Goal: Task Accomplishment & Management: Manage account settings

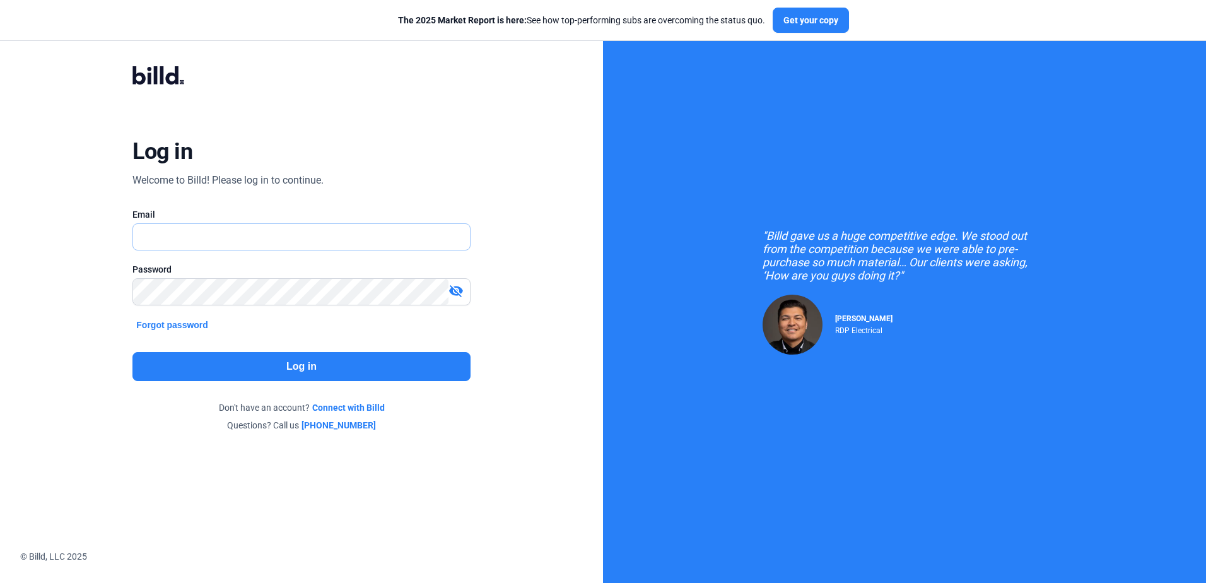
type input "[PERSON_NAME][EMAIL_ADDRESS][DOMAIN_NAME]"
click at [242, 360] on button "Log in" at bounding box center [300, 366] width 337 height 29
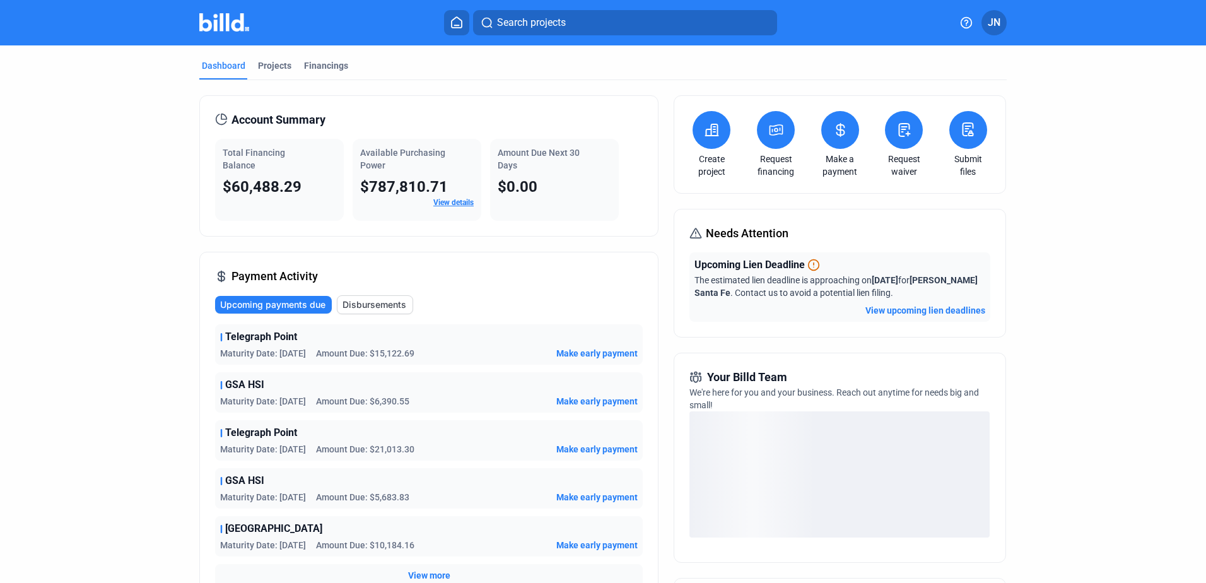
drag, startPoint x: 315, startPoint y: 65, endPoint x: 172, endPoint y: 220, distance: 211.1
click at [315, 65] on div "Financings" at bounding box center [326, 65] width 44 height 13
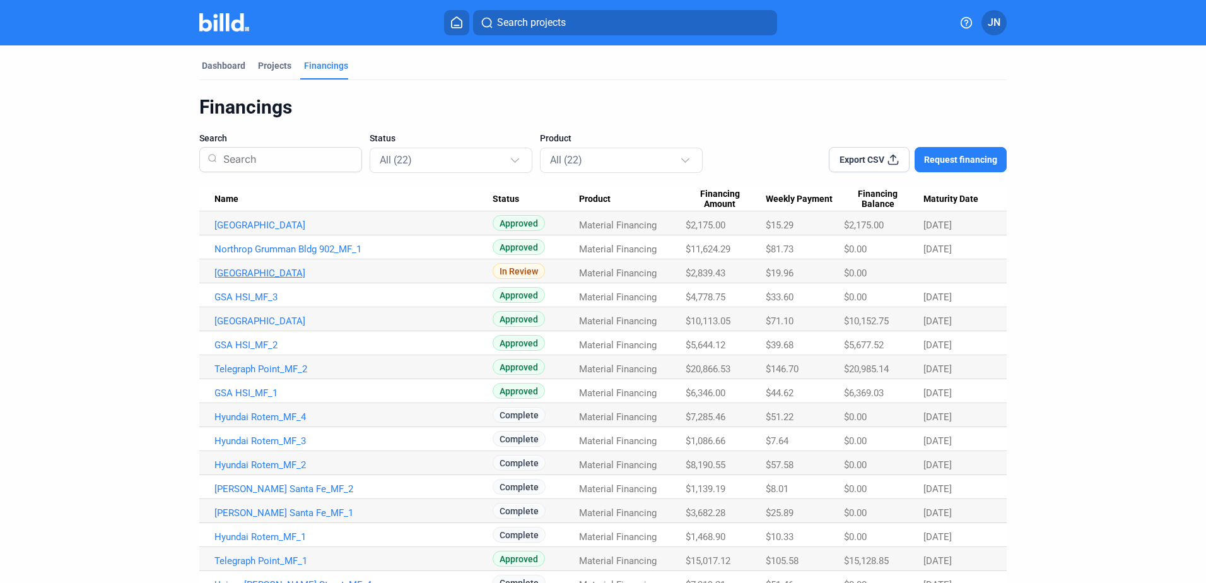
click at [219, 272] on link "[GEOGRAPHIC_DATA]" at bounding box center [353, 272] width 278 height 11
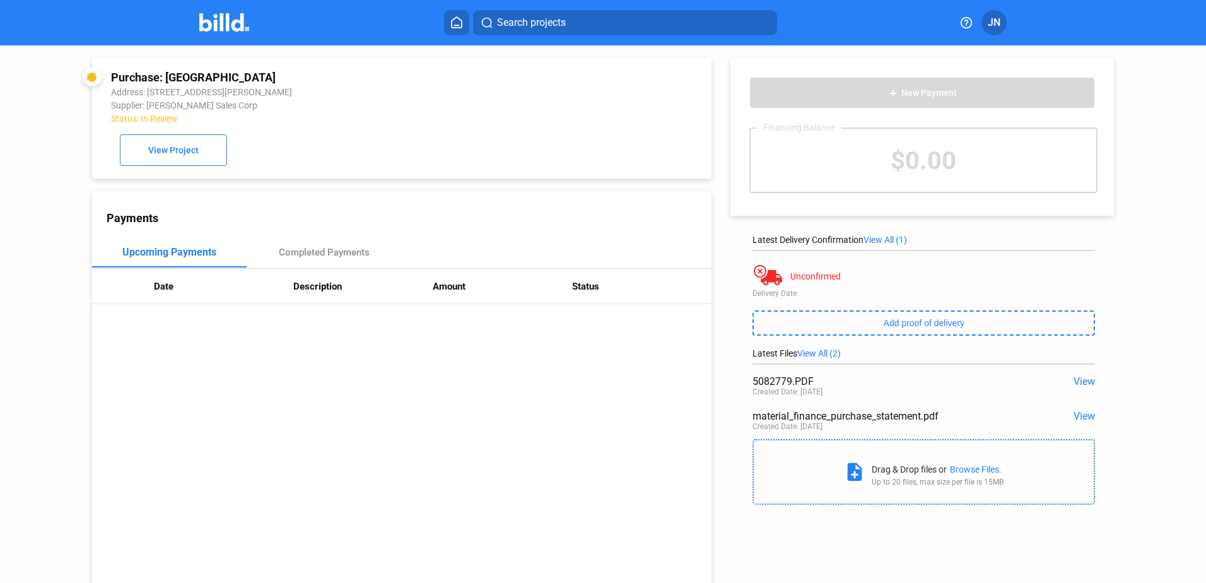
click at [1082, 416] on span "View" at bounding box center [1083, 416] width 21 height 12
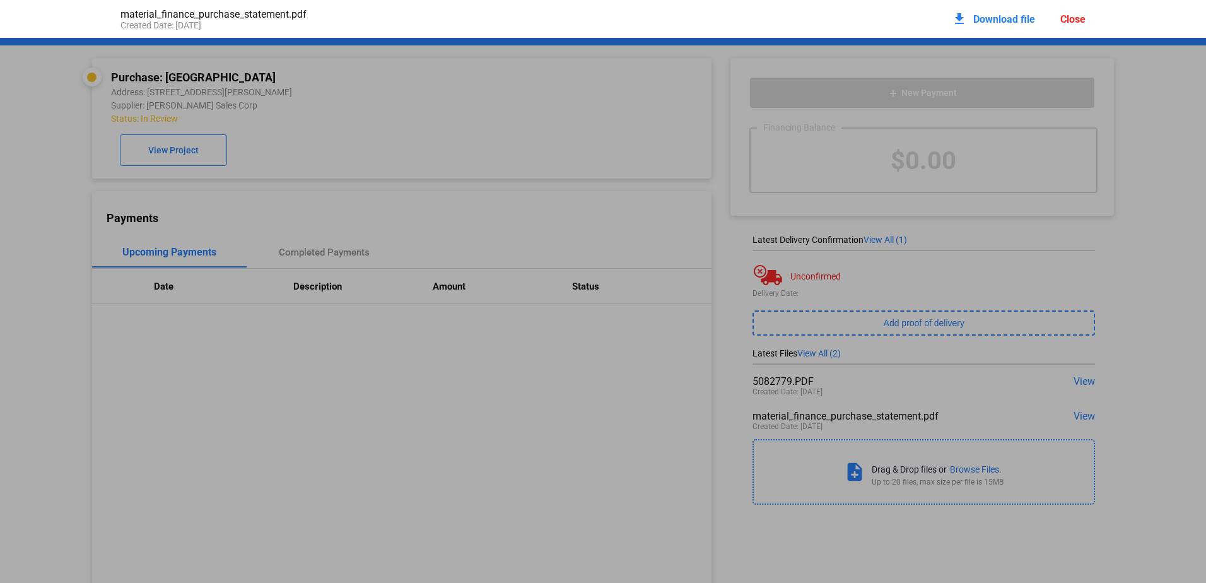
scroll to position [6, 0]
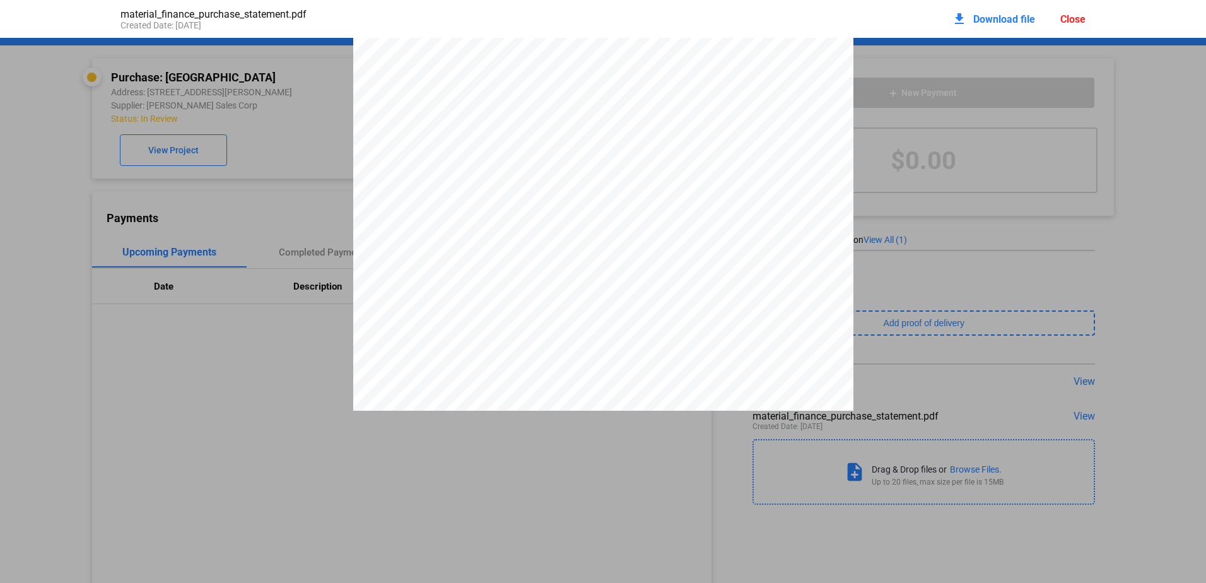
click at [1069, 19] on div "Close" at bounding box center [1072, 19] width 25 height 12
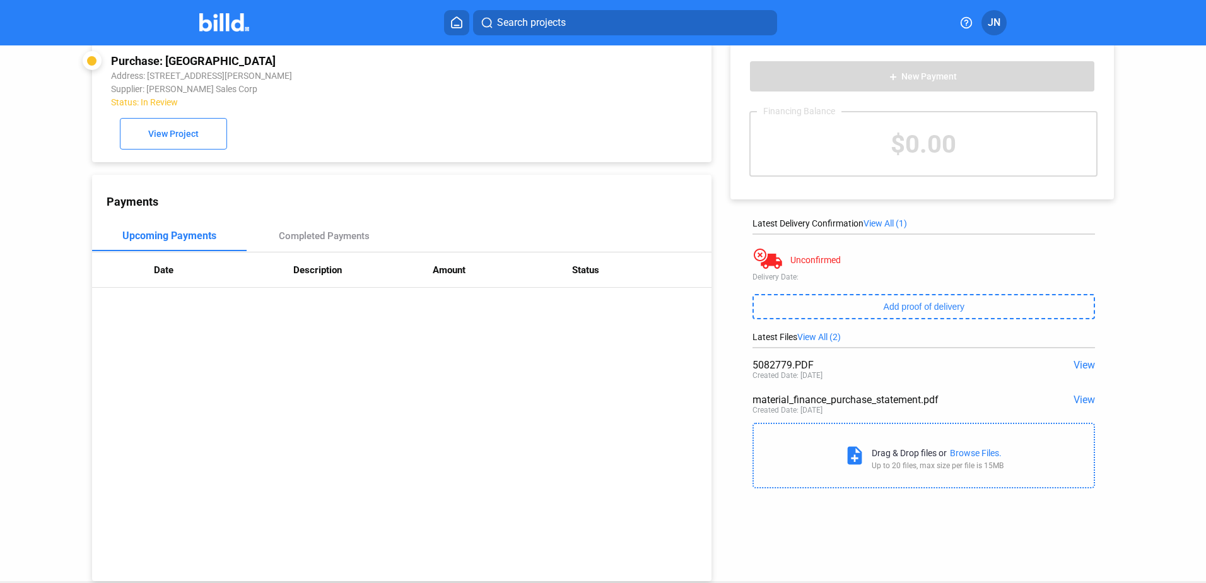
scroll to position [0, 0]
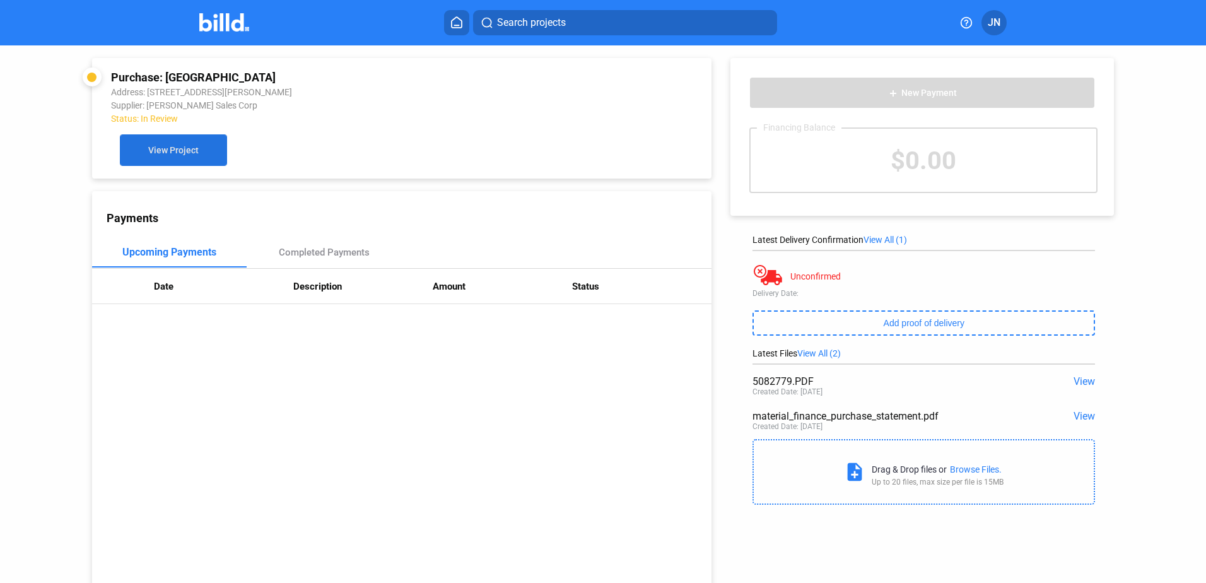
click at [155, 153] on span "View Project" at bounding box center [173, 151] width 50 height 10
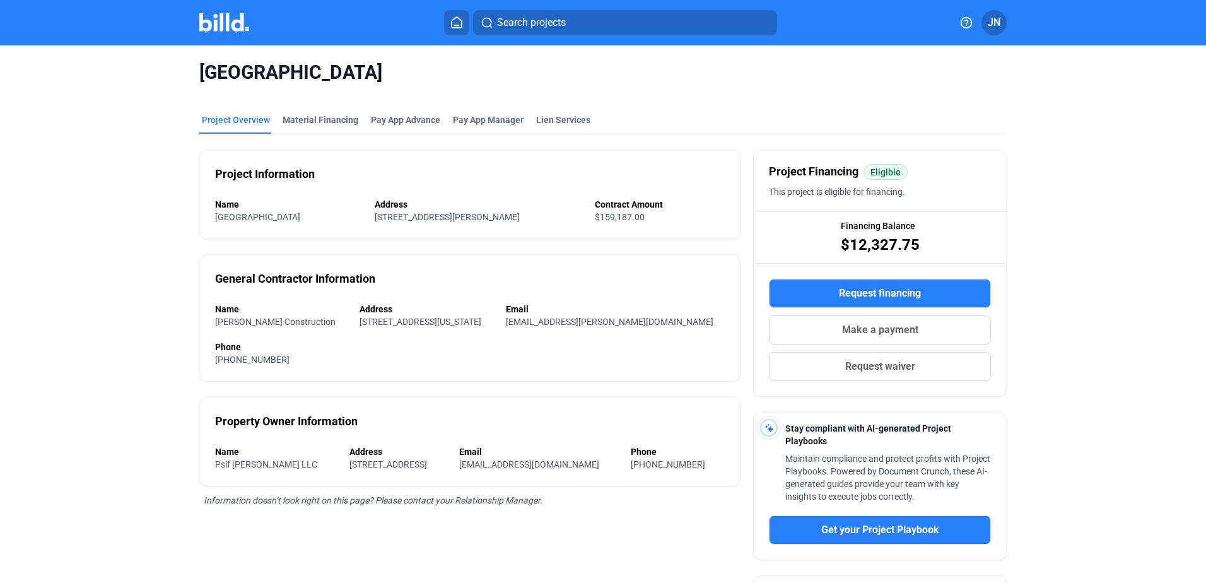
click at [462, 15] on button at bounding box center [456, 22] width 25 height 25
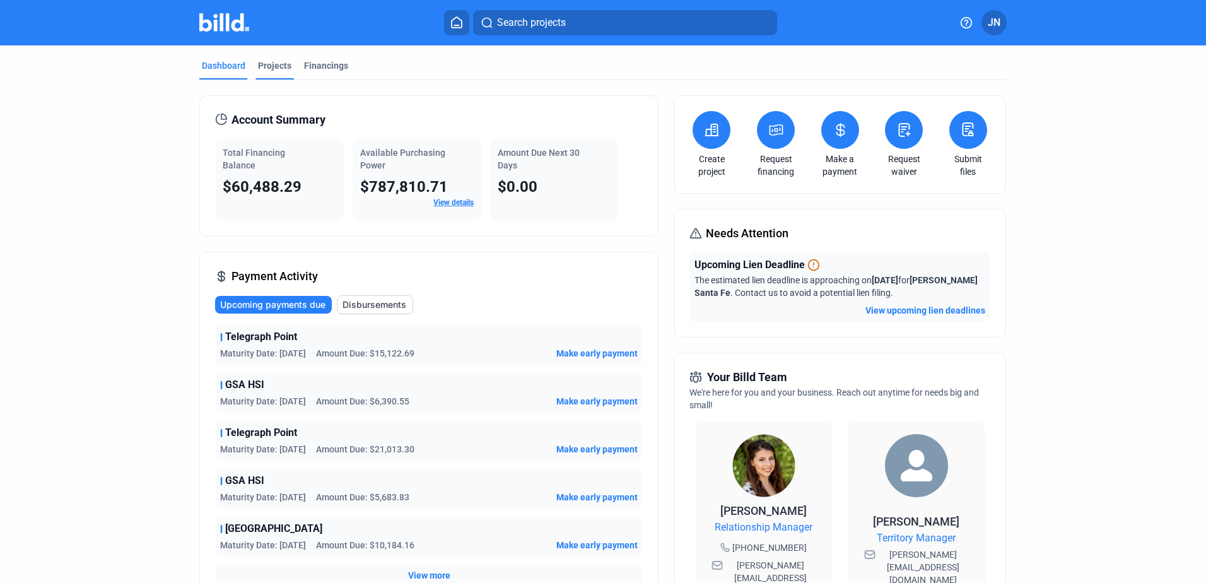
click at [271, 63] on div "Projects" at bounding box center [274, 65] width 33 height 13
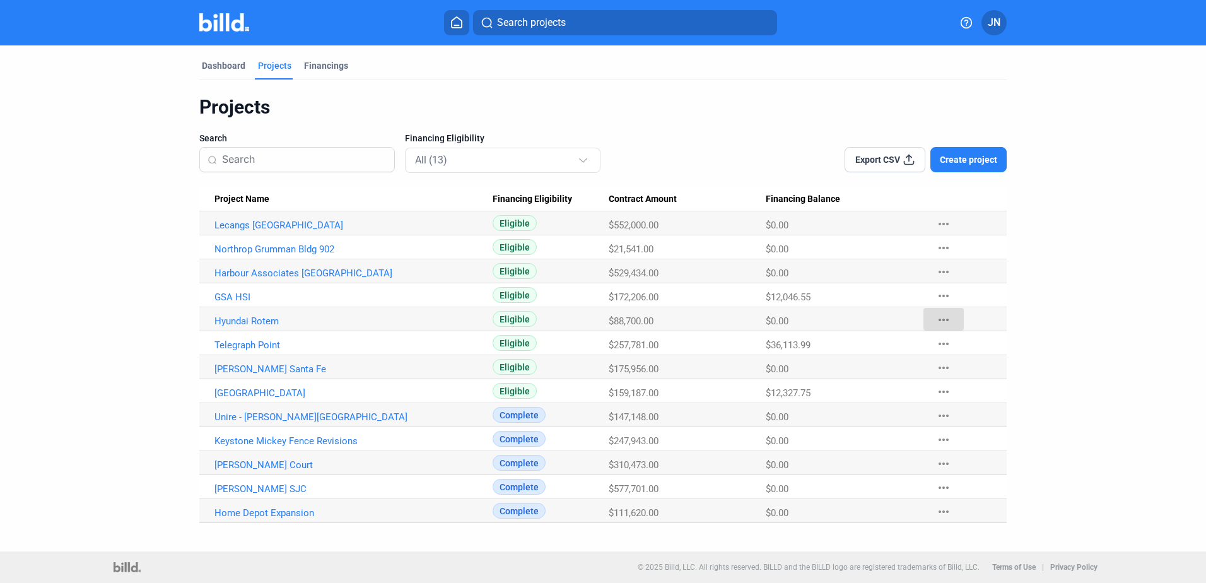
click at [944, 319] on mat-icon "more_horiz" at bounding box center [943, 319] width 15 height 15
click at [960, 404] on button "Mark Project Complete" at bounding box center [1012, 407] width 177 height 30
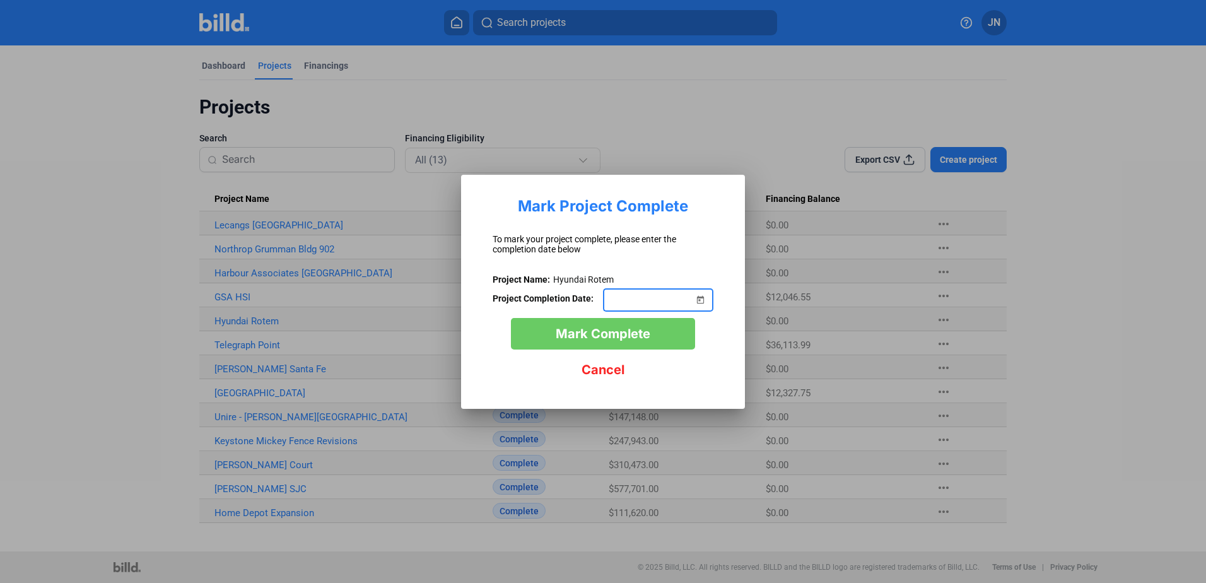
click at [703, 300] on span "Open calendar" at bounding box center [700, 292] width 30 height 30
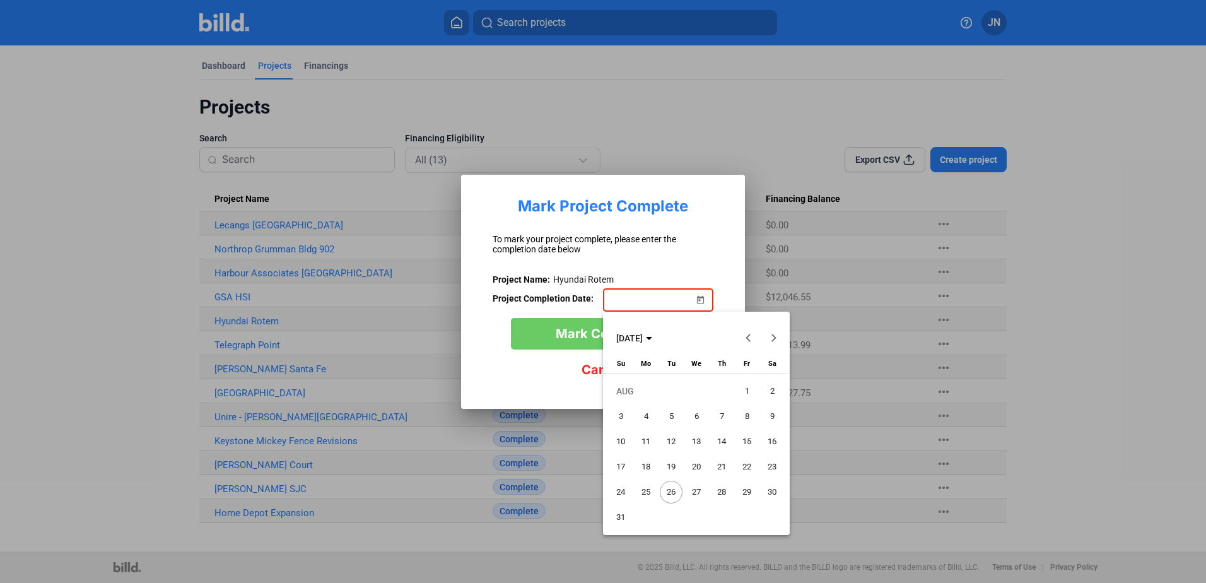
click at [747, 465] on span "22" at bounding box center [746, 466] width 23 height 23
type input "[DATE]"
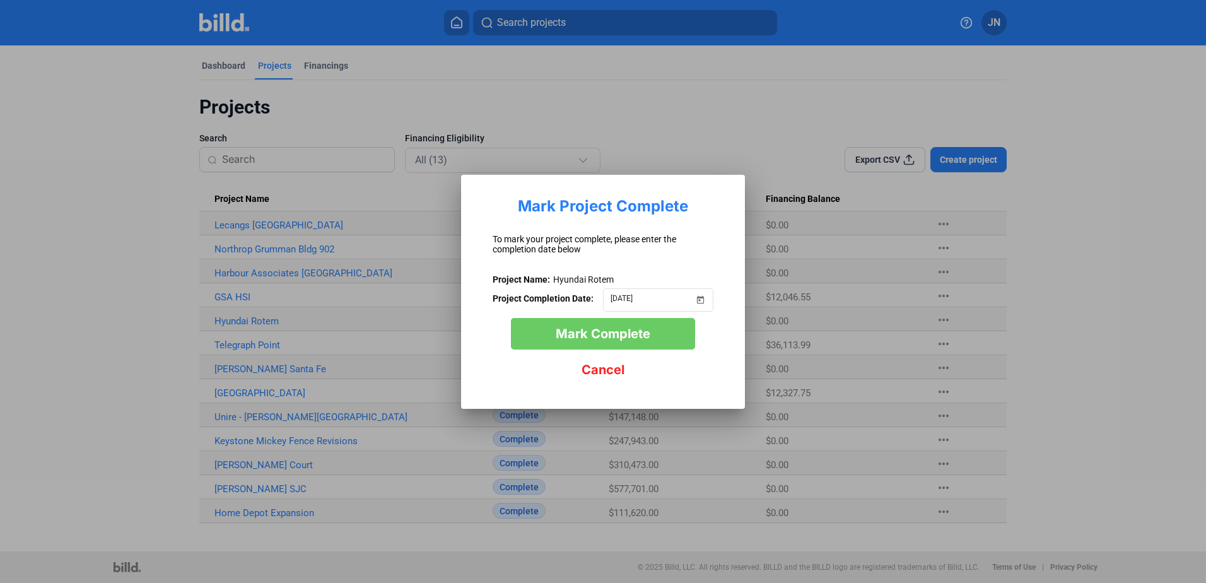
click at [614, 333] on span "Mark Complete" at bounding box center [603, 333] width 95 height 15
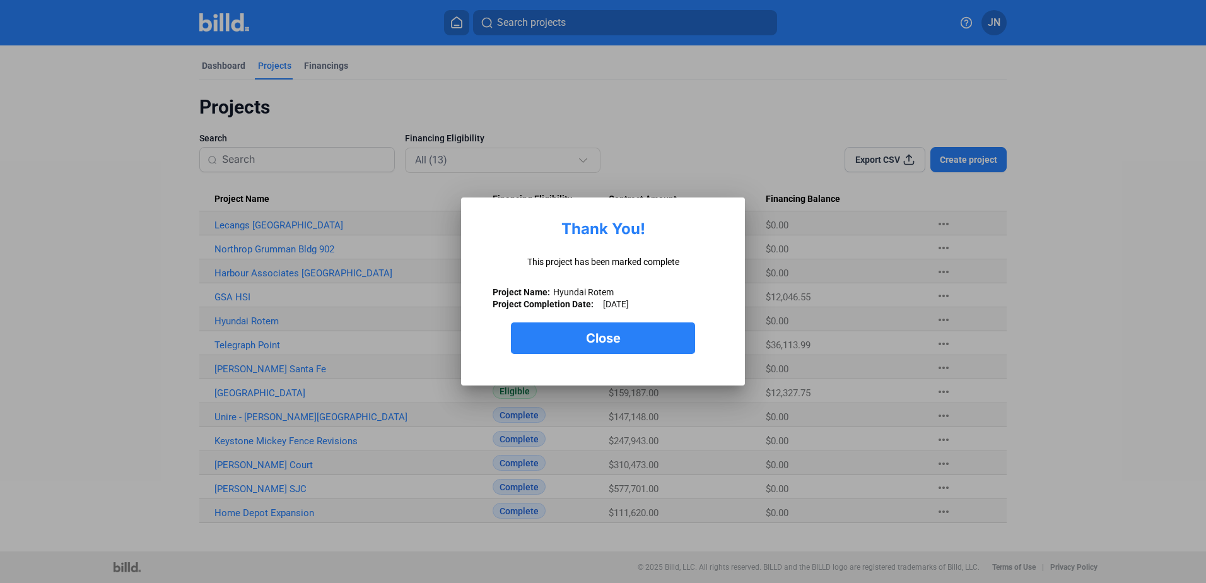
click at [612, 334] on span "Close" at bounding box center [603, 337] width 35 height 15
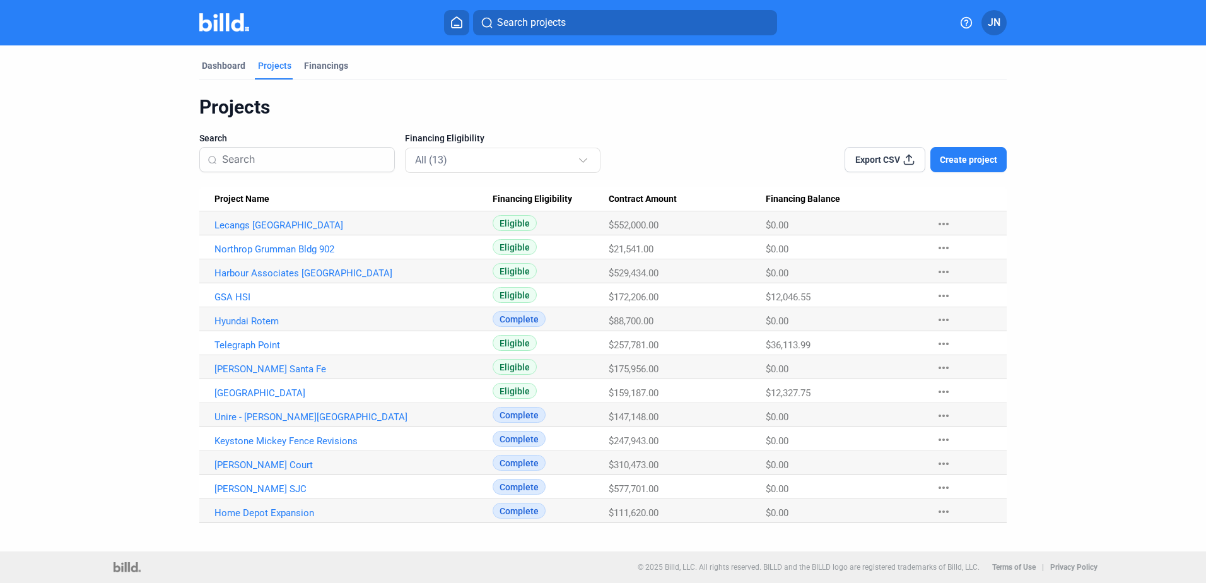
click at [939, 367] on mat-icon "more_horiz" at bounding box center [943, 367] width 15 height 15
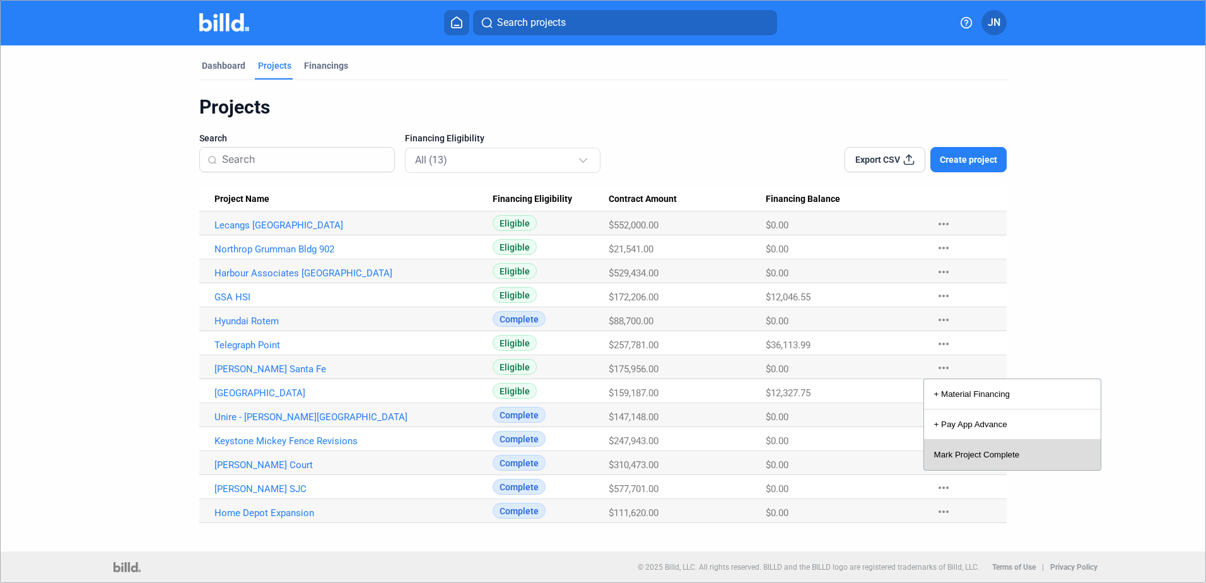
click at [948, 452] on button "Mark Project Complete" at bounding box center [1012, 455] width 177 height 30
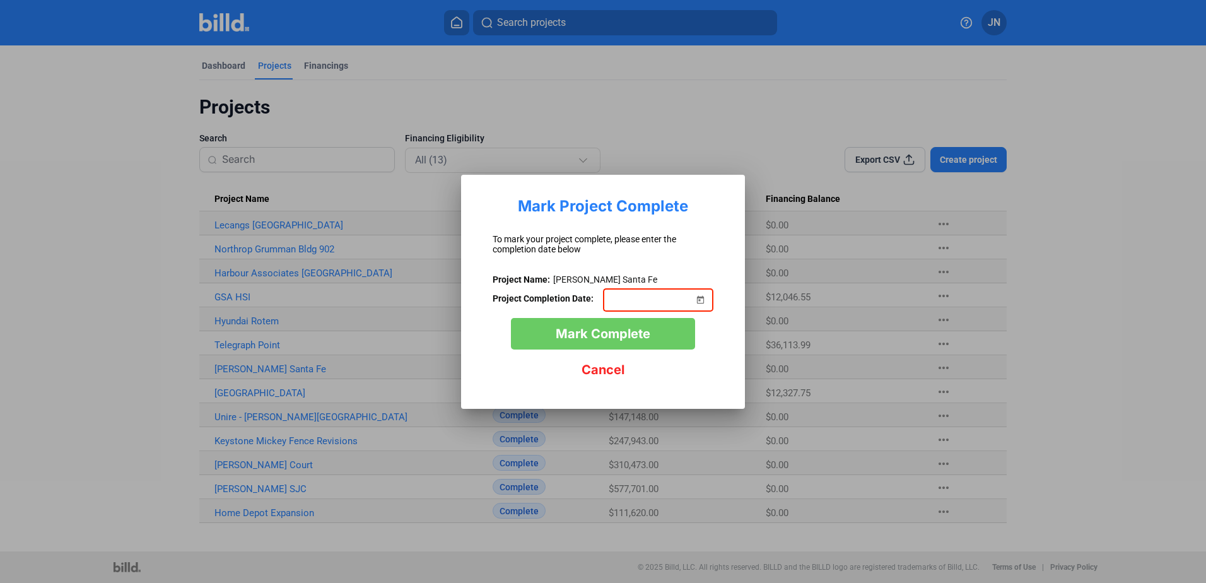
click at [703, 301] on span "Open calendar" at bounding box center [700, 292] width 30 height 30
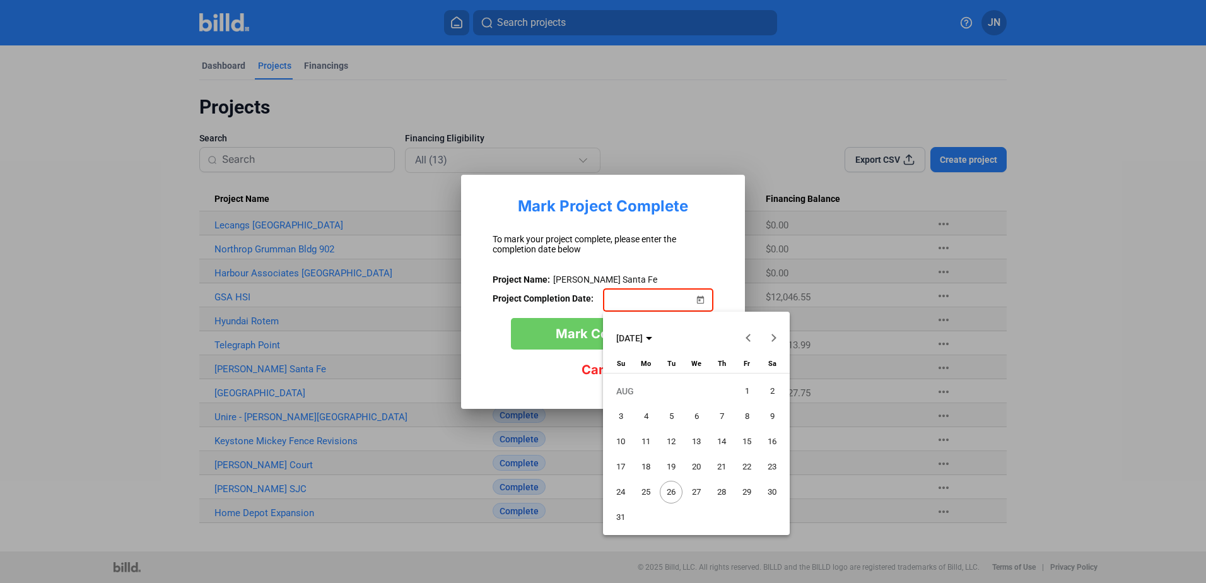
click at [749, 462] on span "22" at bounding box center [746, 466] width 23 height 23
type input "[DATE]"
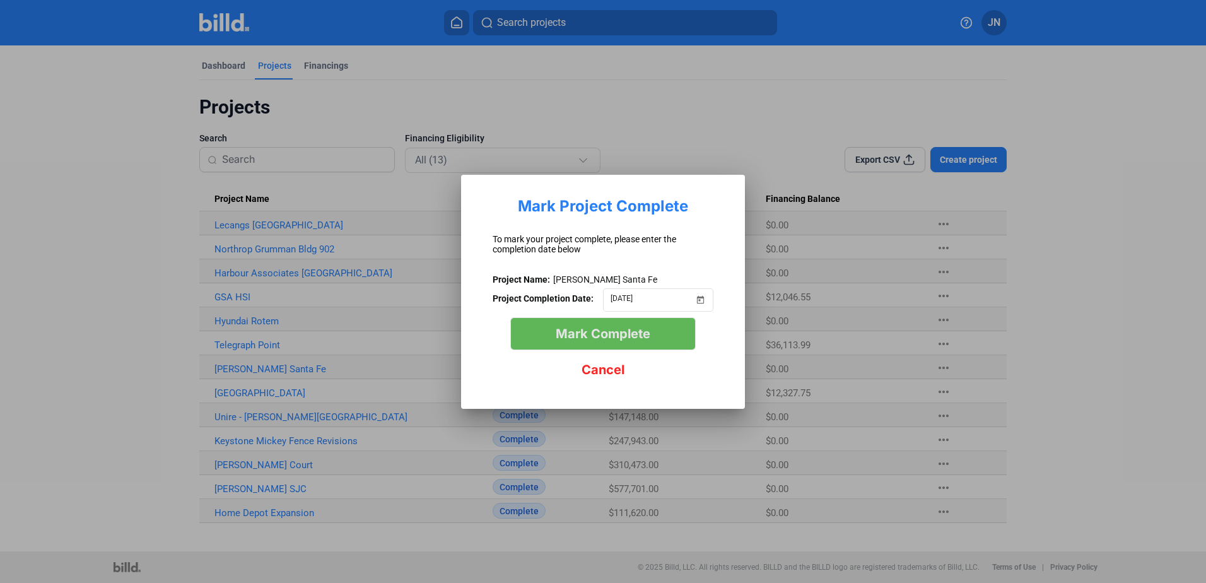
click at [607, 326] on span "Mark Complete" at bounding box center [603, 333] width 95 height 15
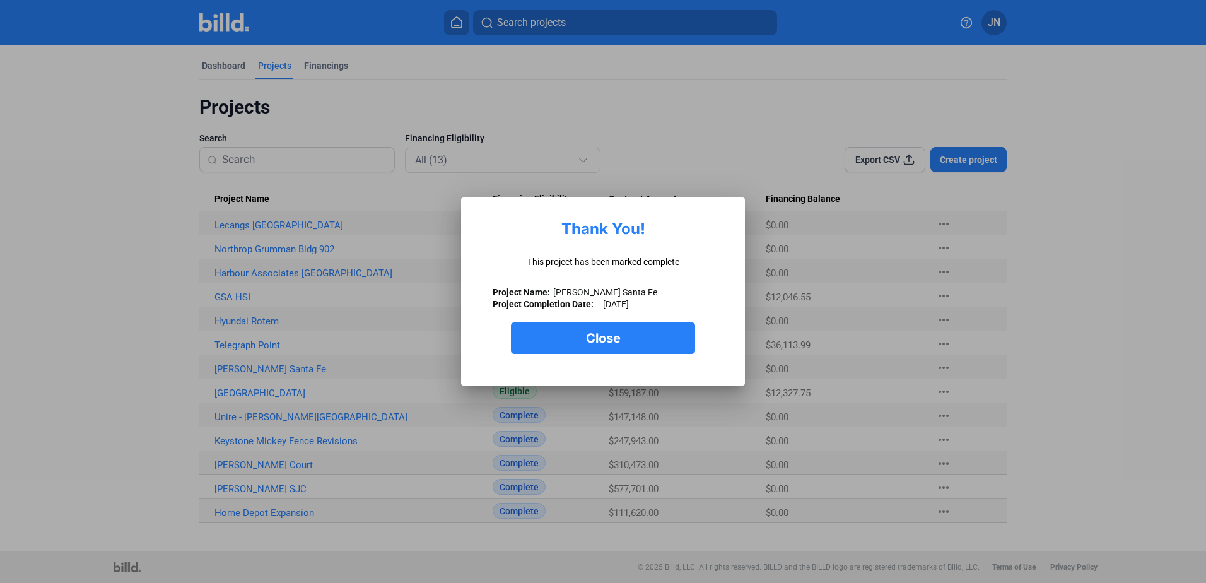
click at [607, 336] on span "Close" at bounding box center [603, 337] width 35 height 15
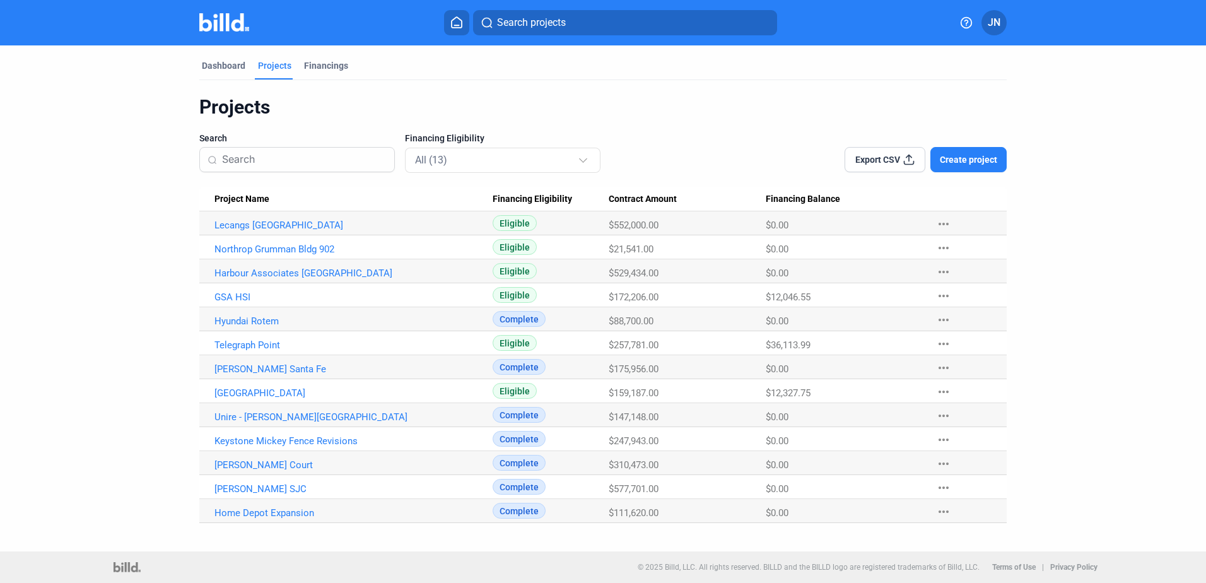
click at [980, 157] on span "Create project" at bounding box center [968, 159] width 57 height 13
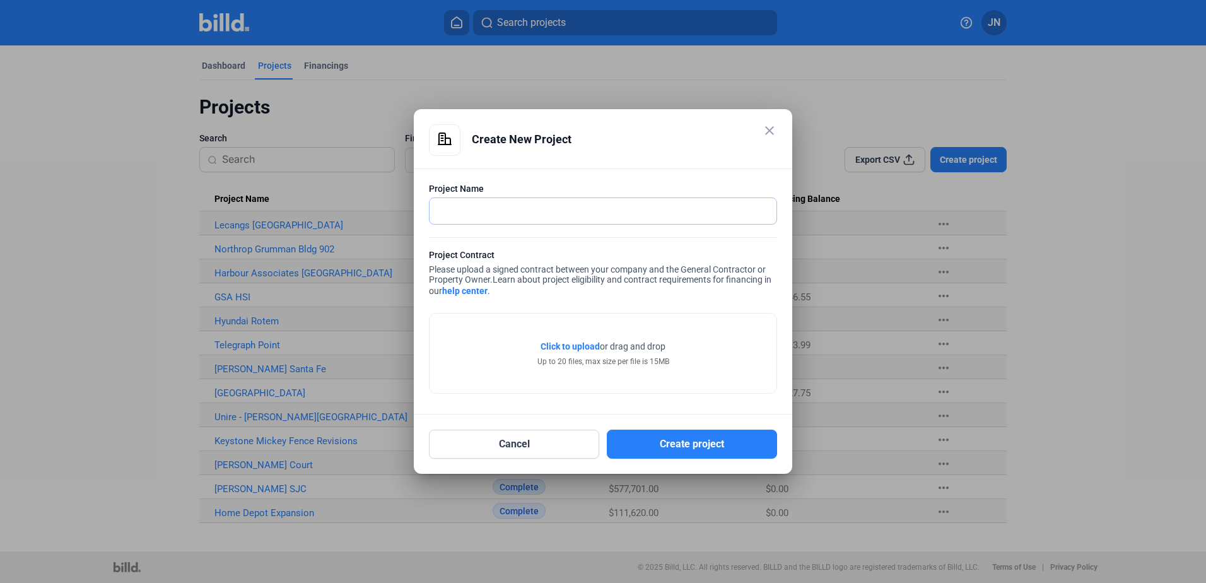
click at [470, 213] on input "text" at bounding box center [596, 211] width 333 height 26
type input "Azusa Pacific"
click at [769, 126] on mat-icon "close" at bounding box center [769, 130] width 15 height 15
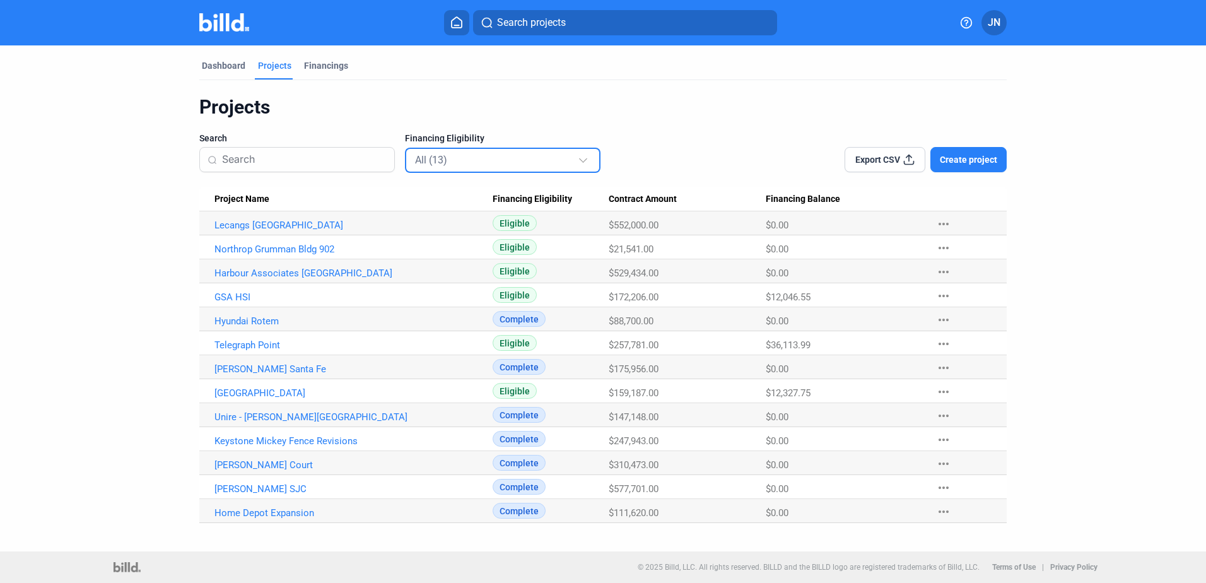
click at [440, 156] on mat-select-trigger "All (13)" at bounding box center [431, 160] width 32 height 12
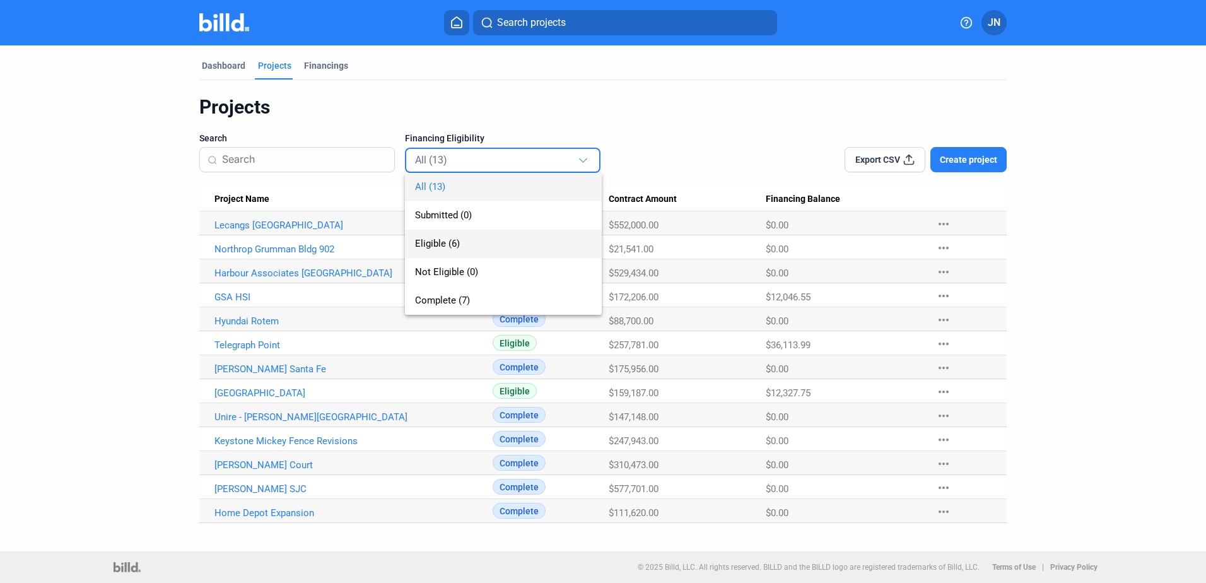
click at [423, 238] on span "Eligible (6)" at bounding box center [437, 243] width 45 height 11
